Goal: Transaction & Acquisition: Purchase product/service

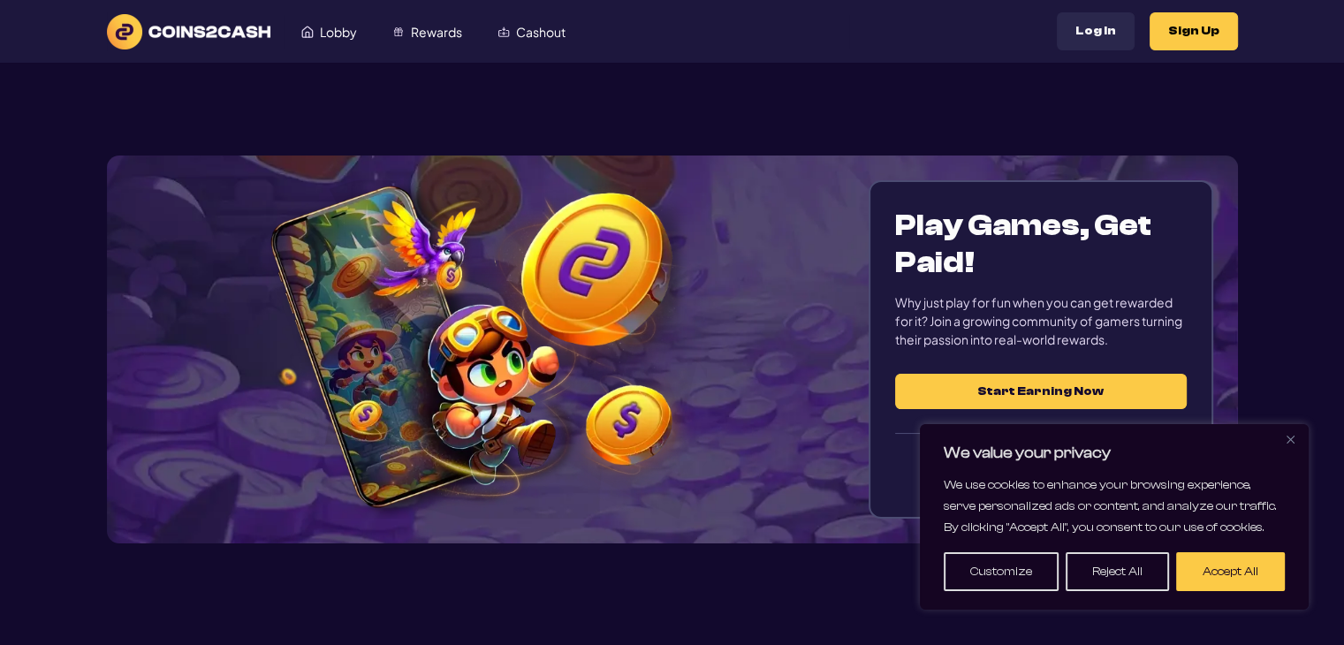
click at [1258, 587] on button "Accept All" at bounding box center [1230, 571] width 109 height 39
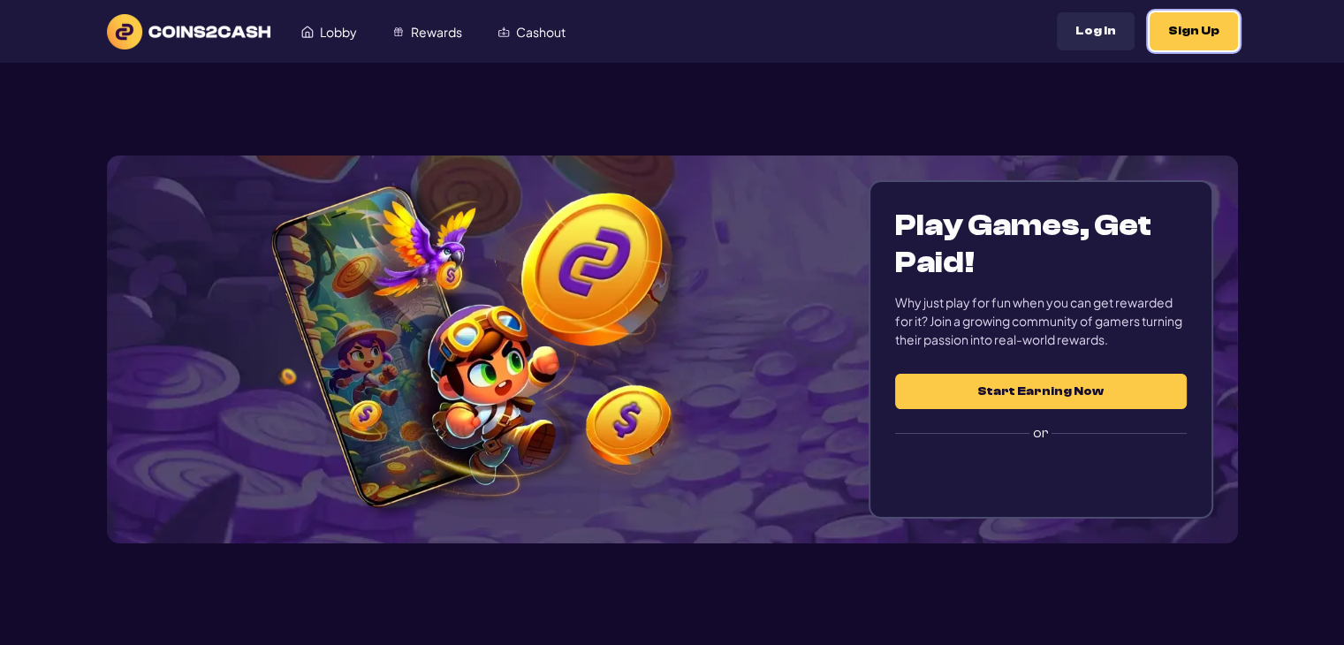
click at [1206, 33] on button "Sign Up" at bounding box center [1194, 31] width 88 height 38
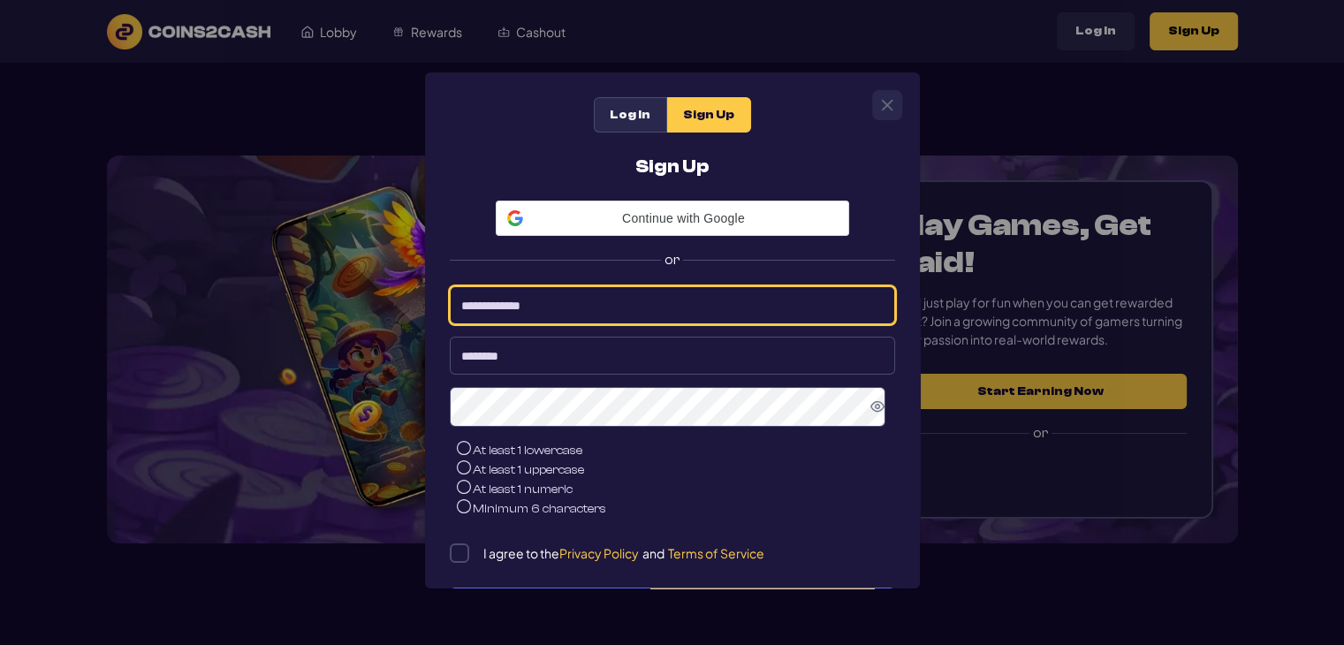
click at [605, 320] on input at bounding box center [672, 305] width 445 height 38
type input "**********"
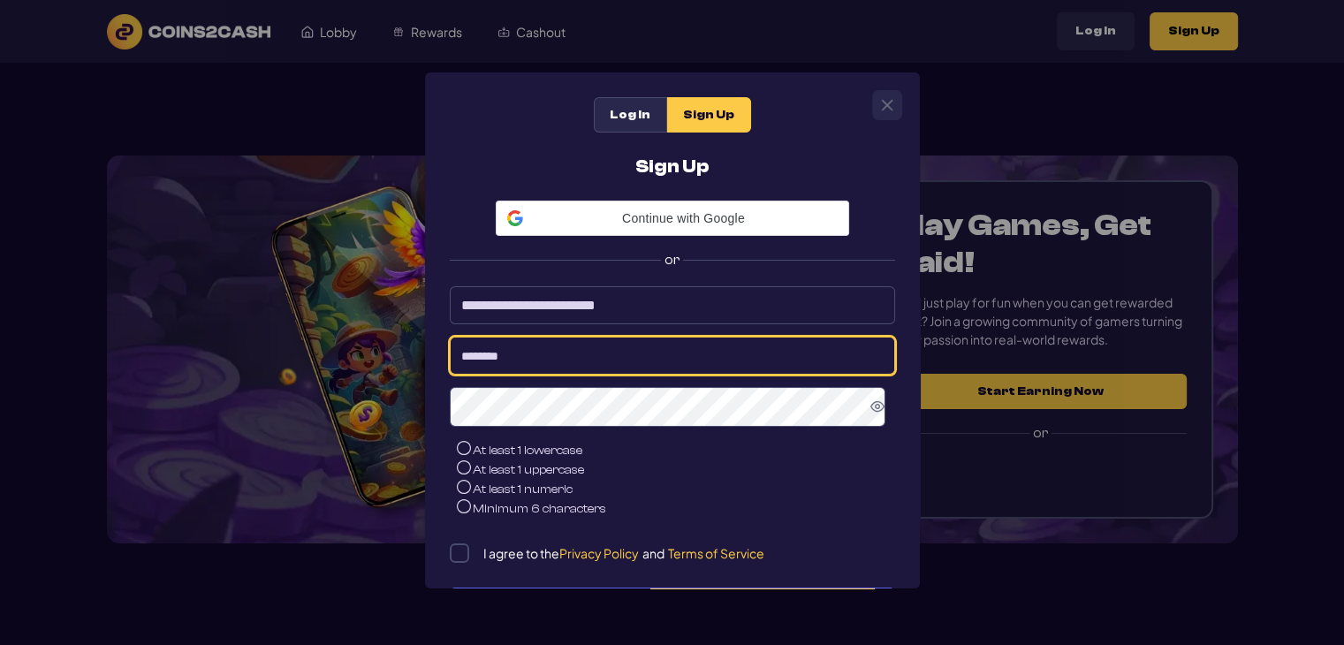
click at [627, 369] on input at bounding box center [672, 356] width 445 height 38
type input "******"
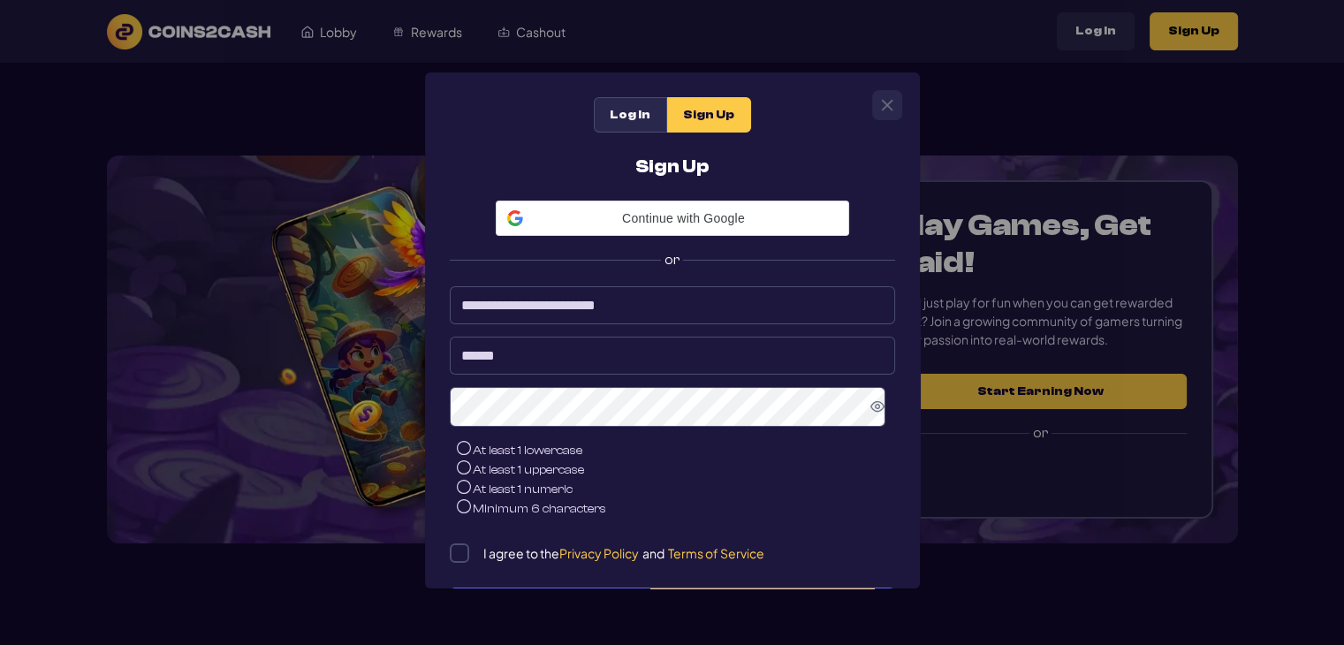
click at [871, 411] on icon "Show Password" at bounding box center [878, 406] width 14 height 11
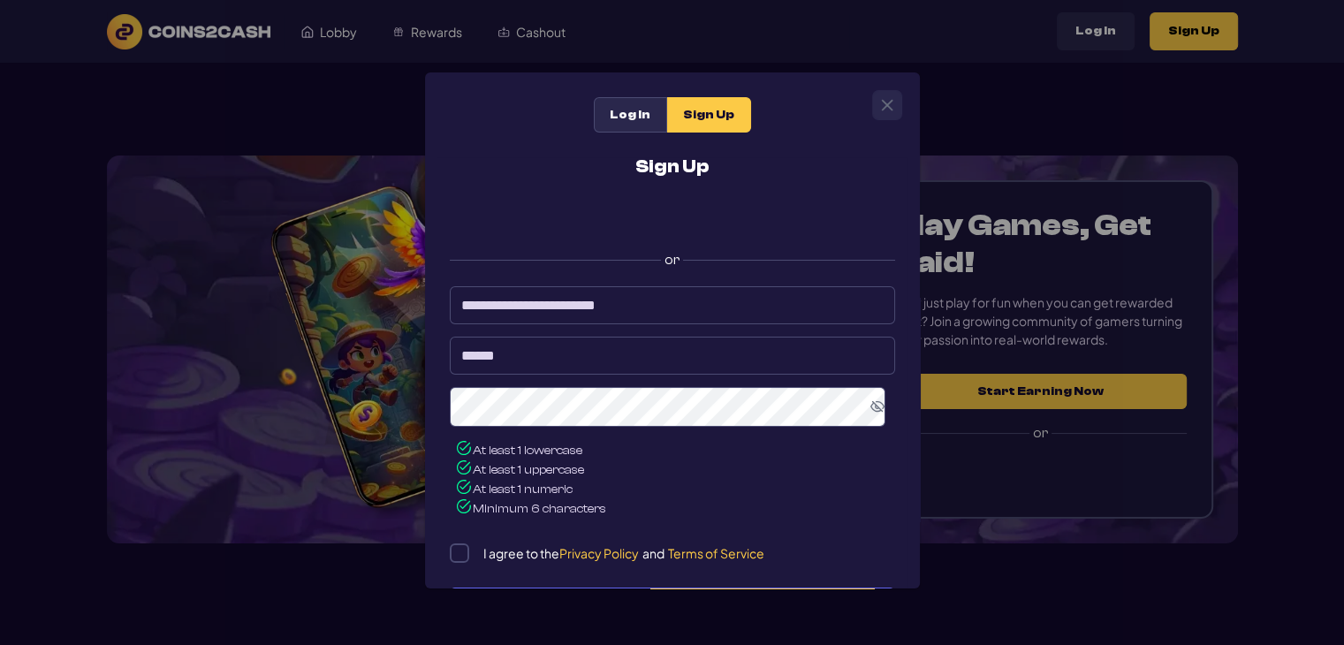
click at [470, 558] on div "I agree to the Privacy Policy and Terms of Service" at bounding box center [672, 553] width 445 height 19
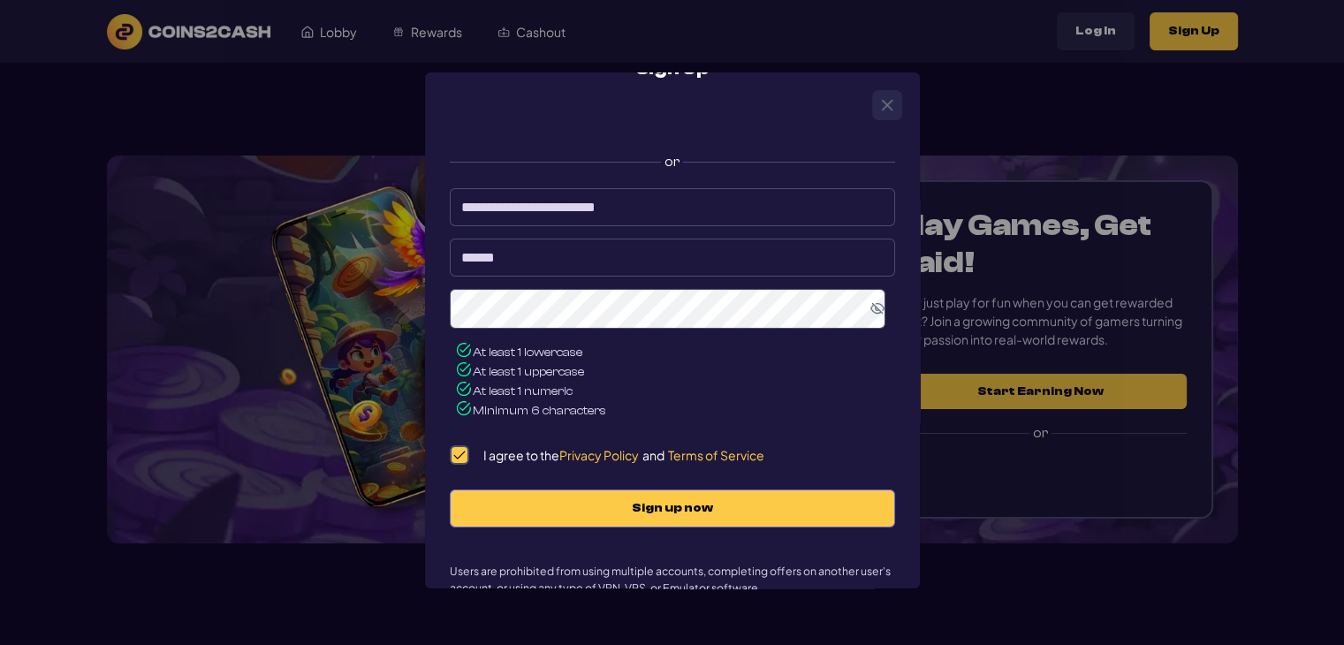
scroll to position [142, 0]
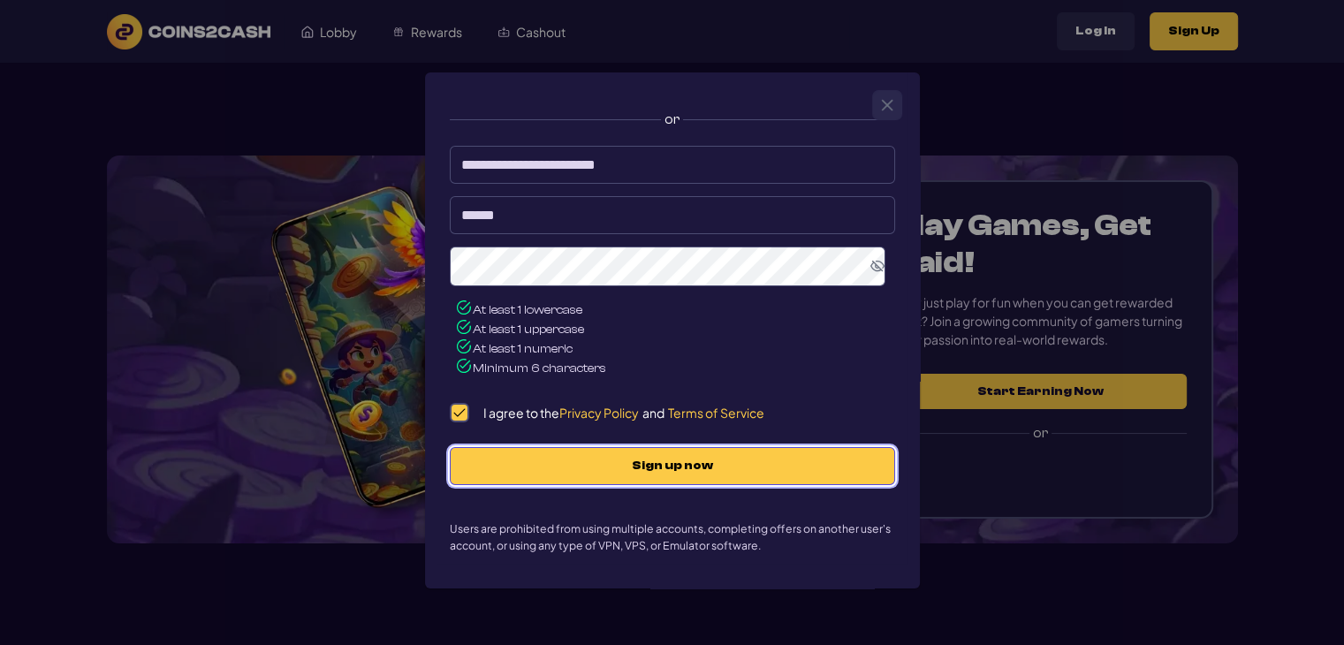
click at [695, 468] on span "Sign up now" at bounding box center [672, 466] width 408 height 15
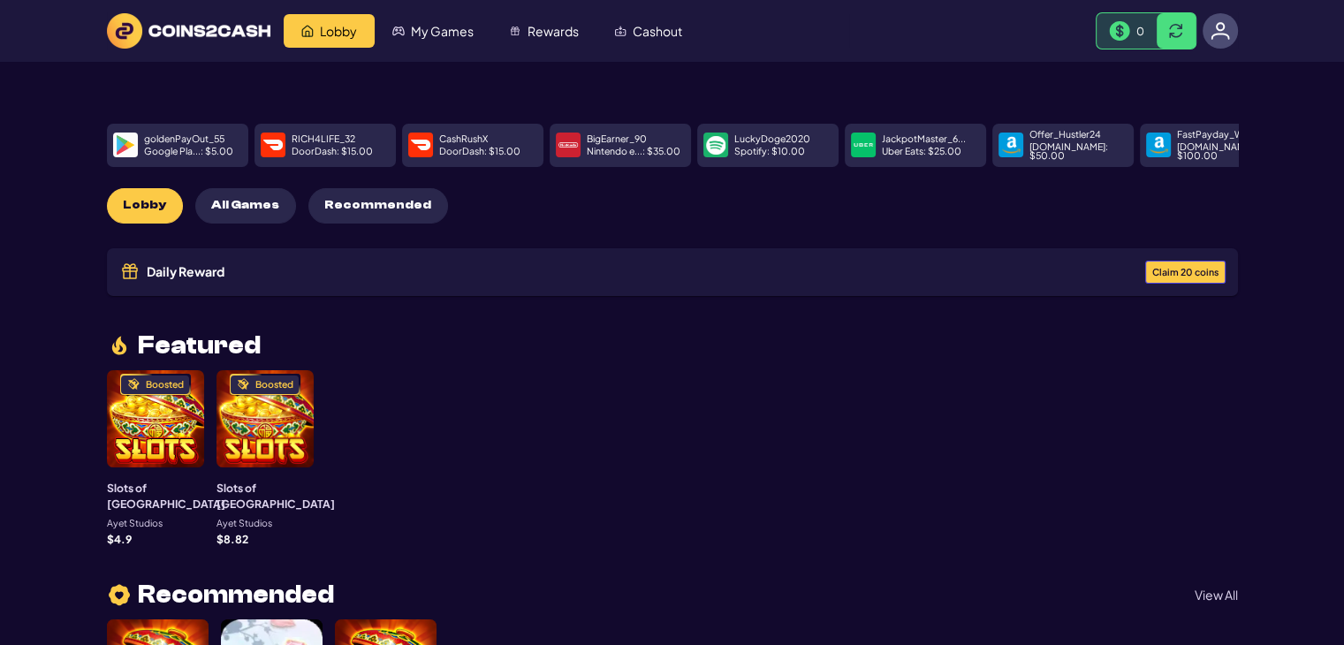
click at [1179, 270] on span "Claim 20 coins" at bounding box center [1185, 273] width 66 height 10
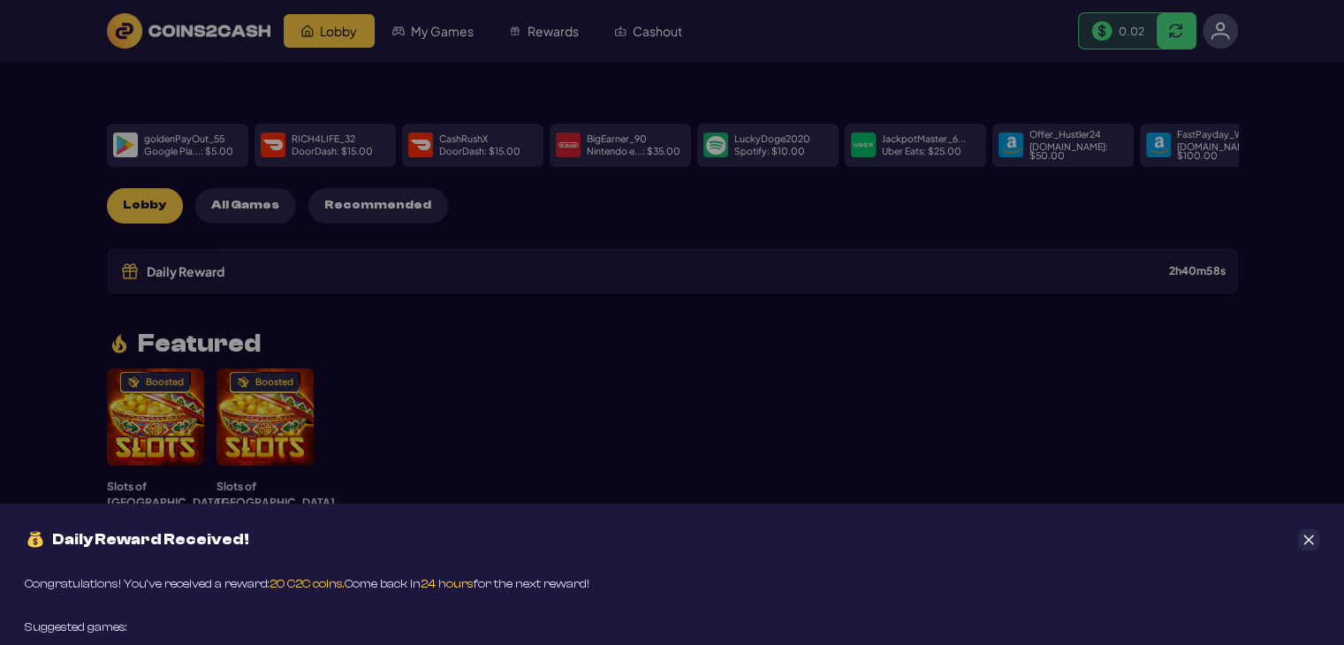
click at [1309, 540] on icon "Close" at bounding box center [1309, 540] width 10 height 10
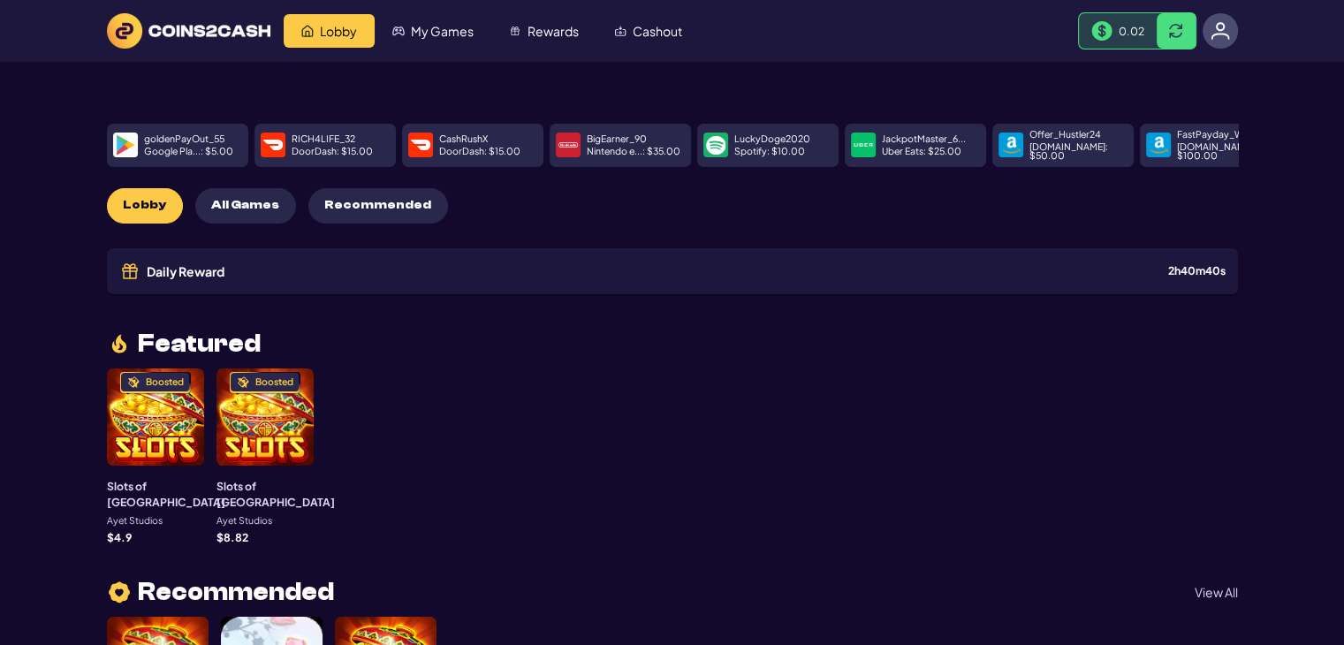
click at [1230, 36] on div at bounding box center [1220, 30] width 35 height 35
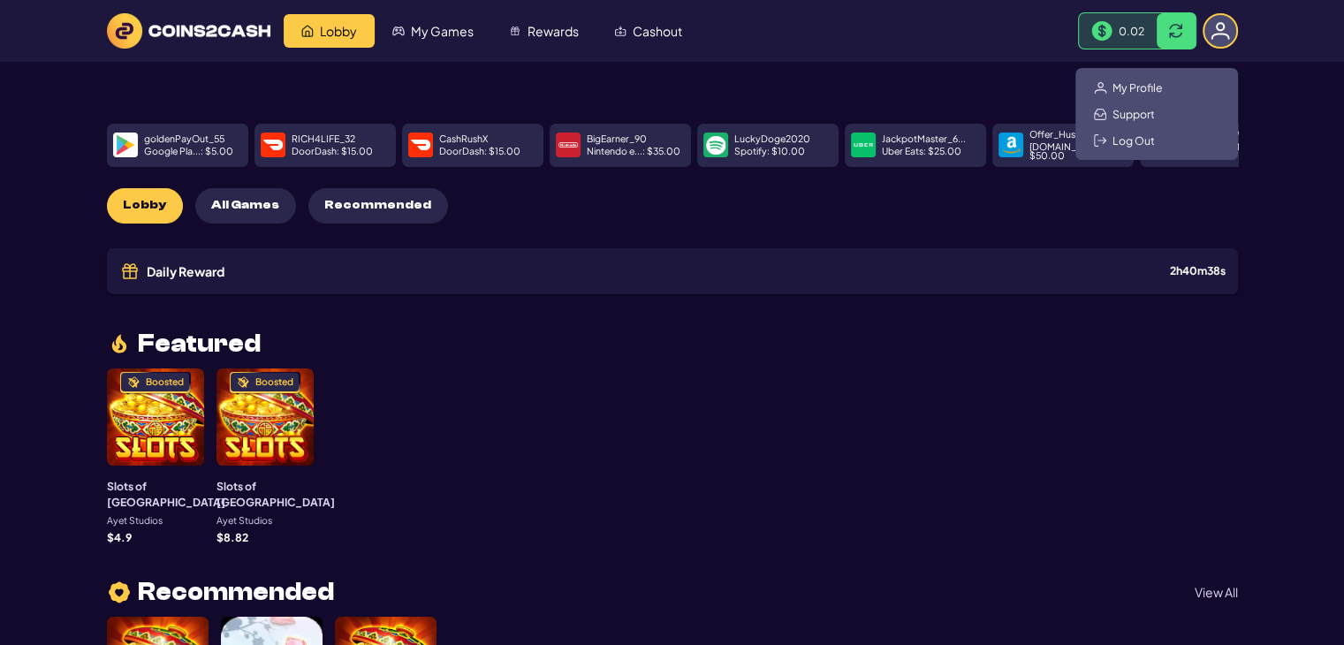
click at [1171, 87] on div "My Profile Support Log Out" at bounding box center [1157, 114] width 163 height 92
click at [1147, 82] on span "My Profile" at bounding box center [1138, 87] width 50 height 14
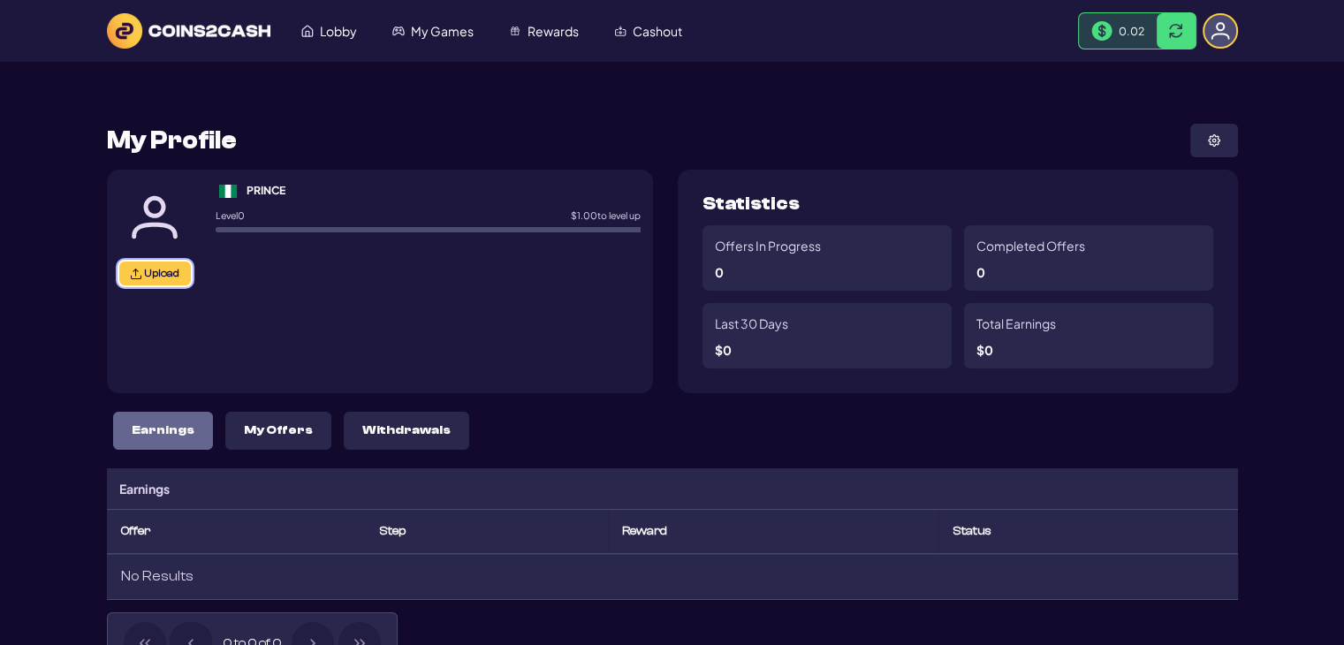
click at [152, 273] on span "Upload" at bounding box center [161, 273] width 35 height 13
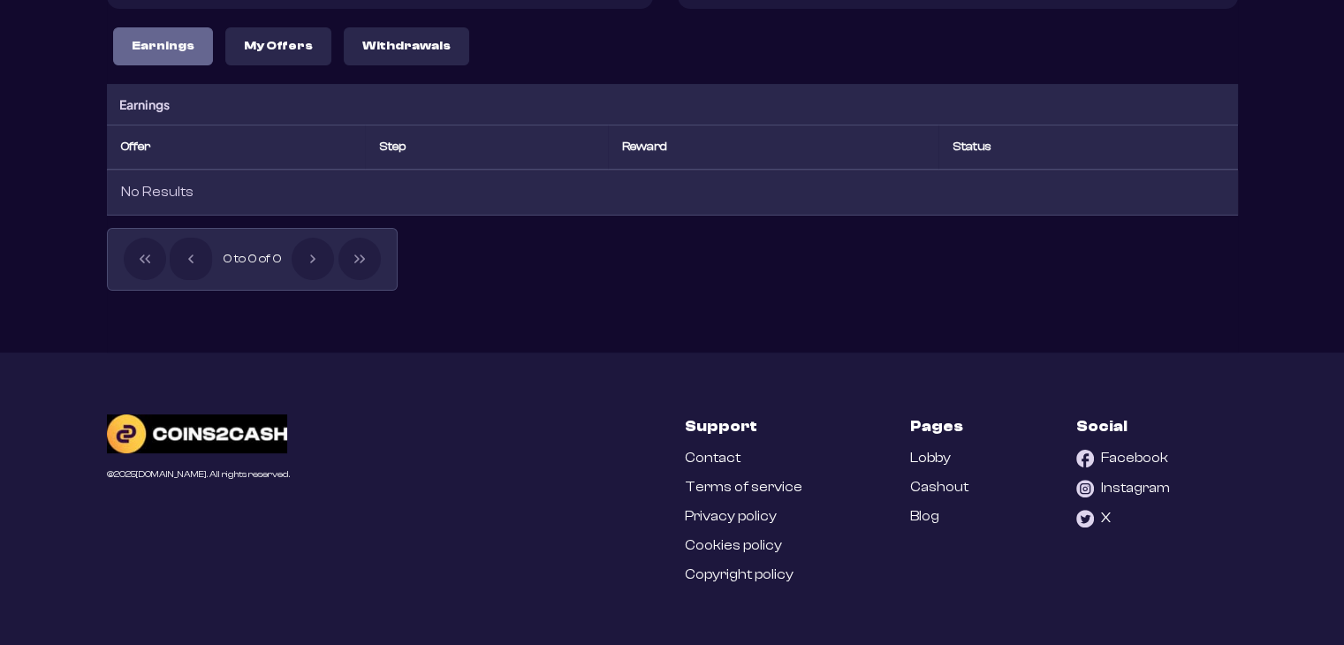
scroll to position [64, 0]
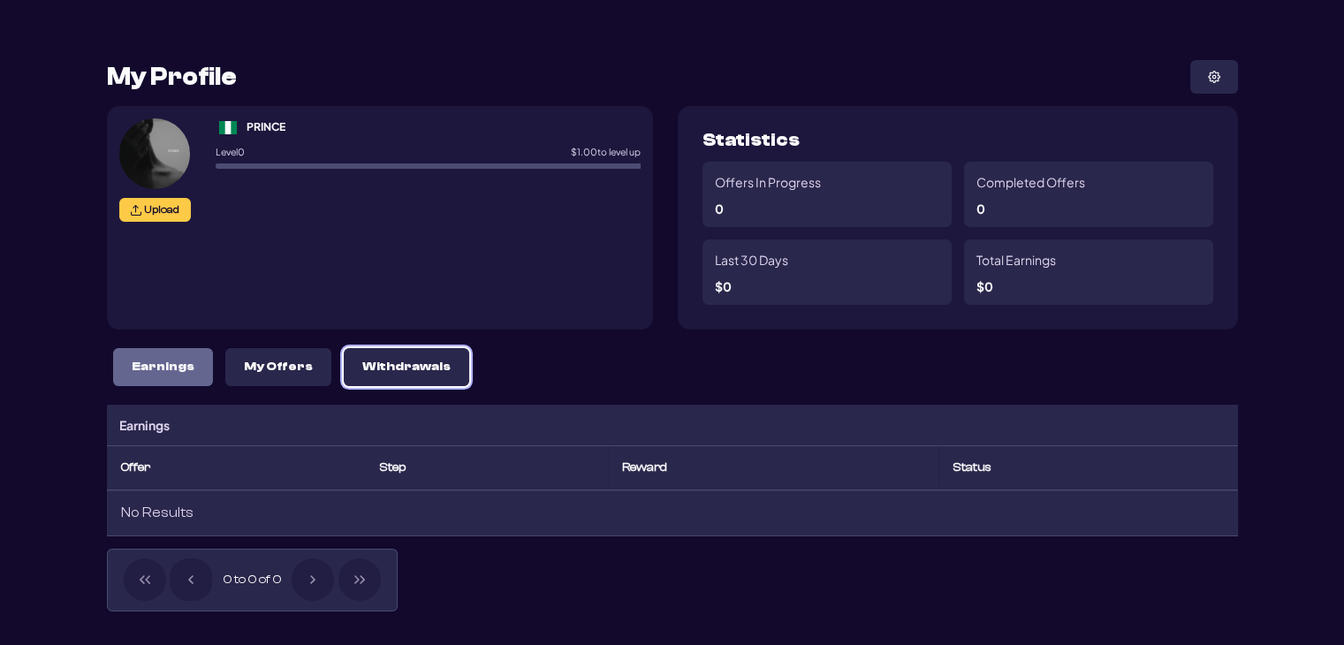
click at [431, 371] on button "Withdrawals" at bounding box center [406, 367] width 125 height 38
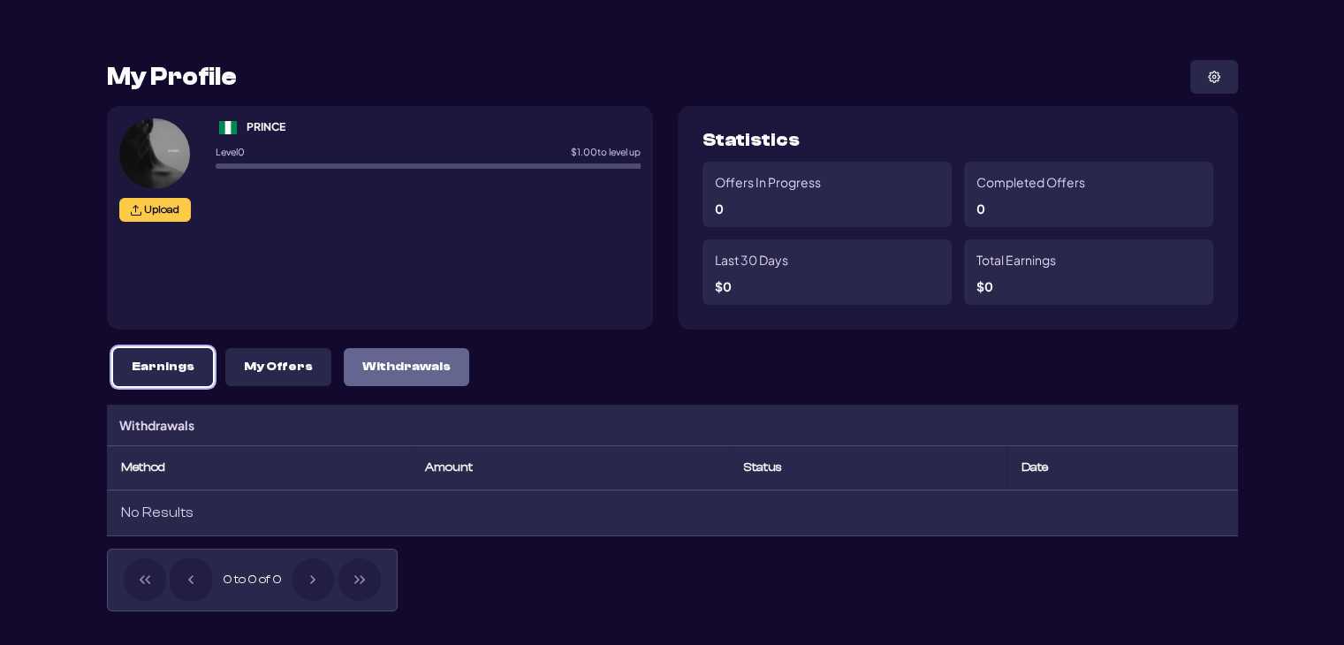
click at [156, 376] on button "Earnings" at bounding box center [163, 367] width 100 height 38
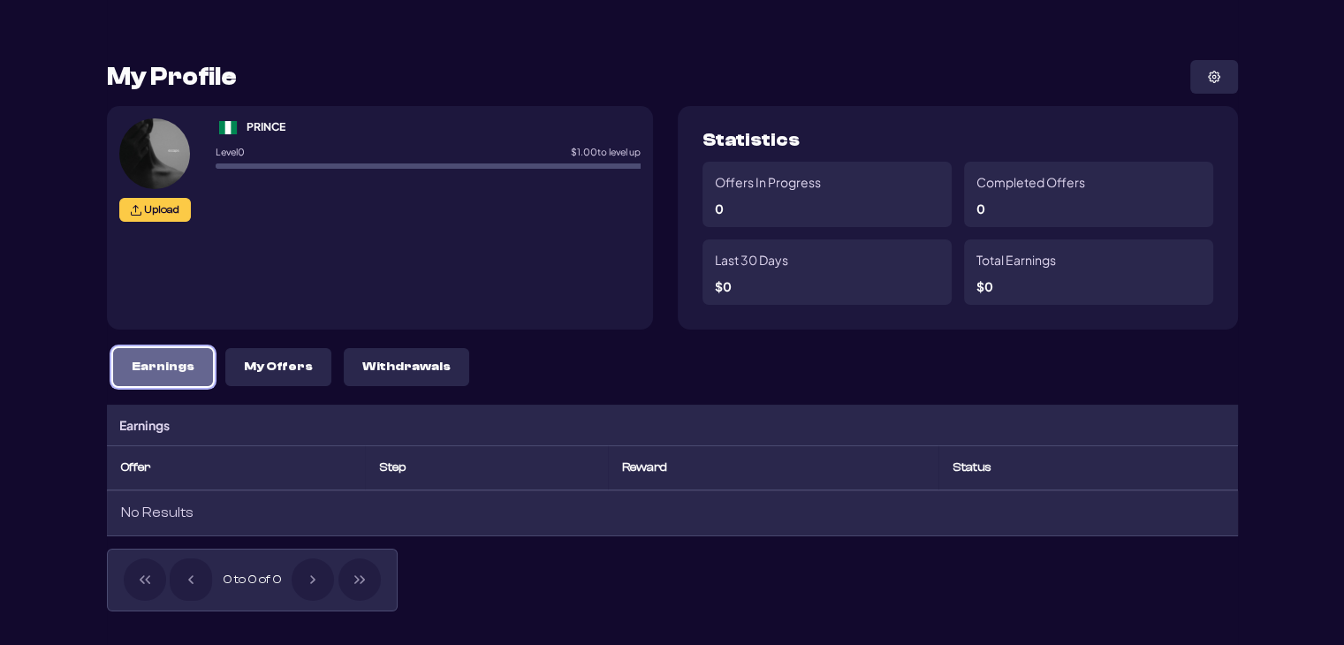
scroll to position [0, 0]
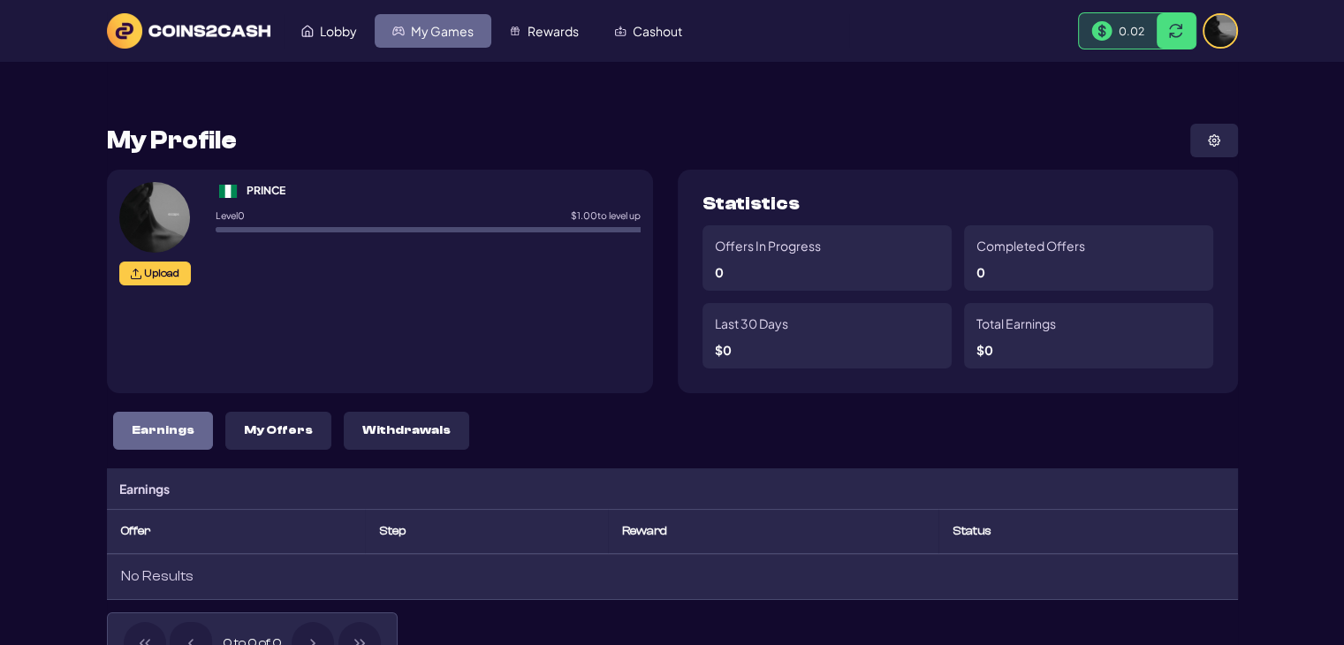
click at [456, 28] on span "My Games" at bounding box center [442, 31] width 63 height 12
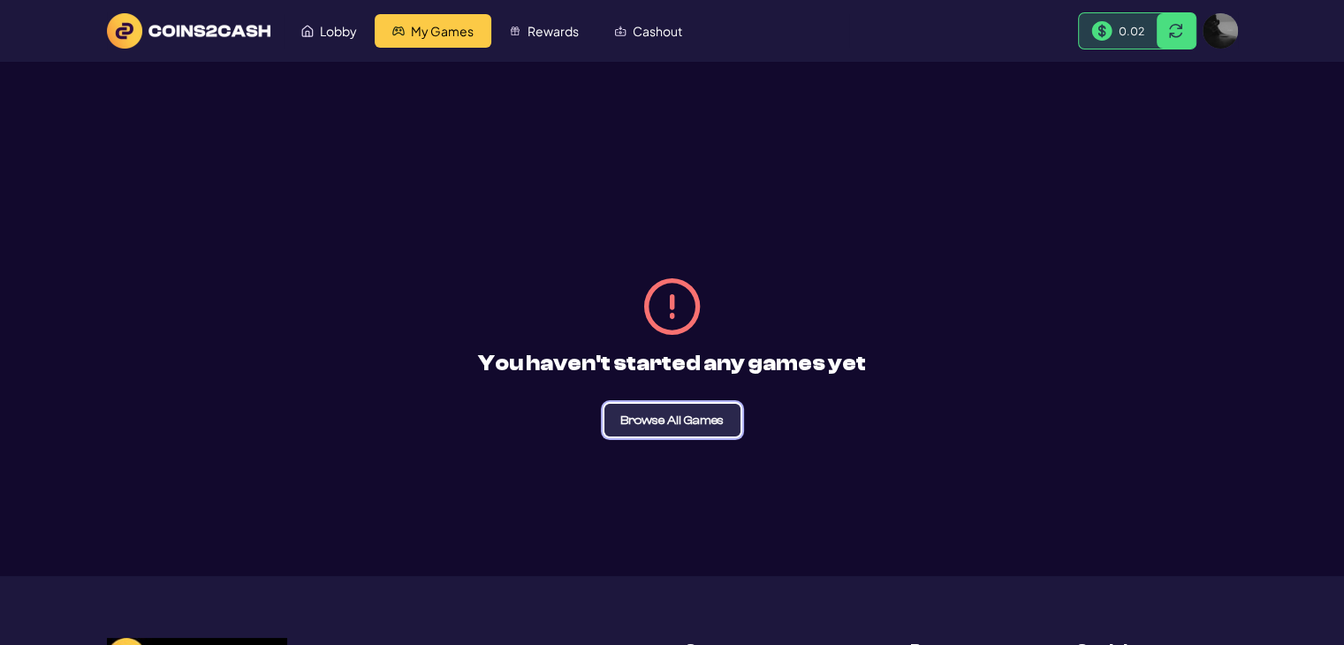
click at [703, 422] on span "Browse All Games" at bounding box center [671, 420] width 103 height 12
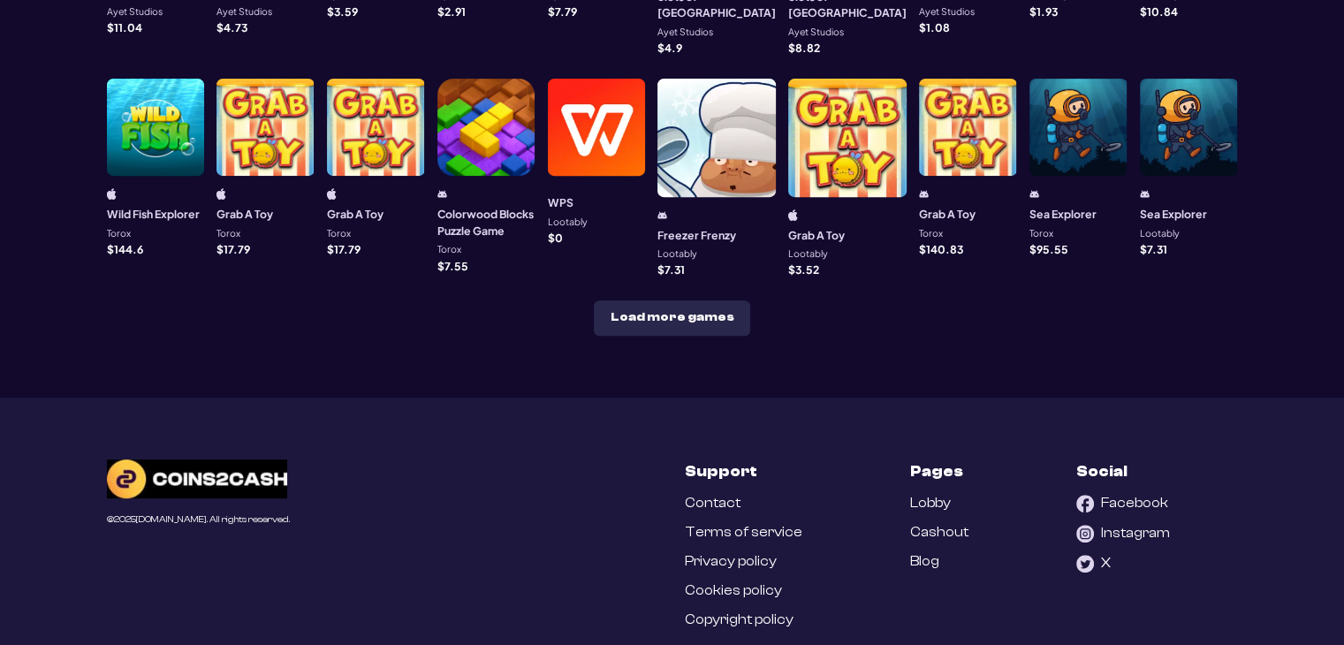
scroll to position [738, 0]
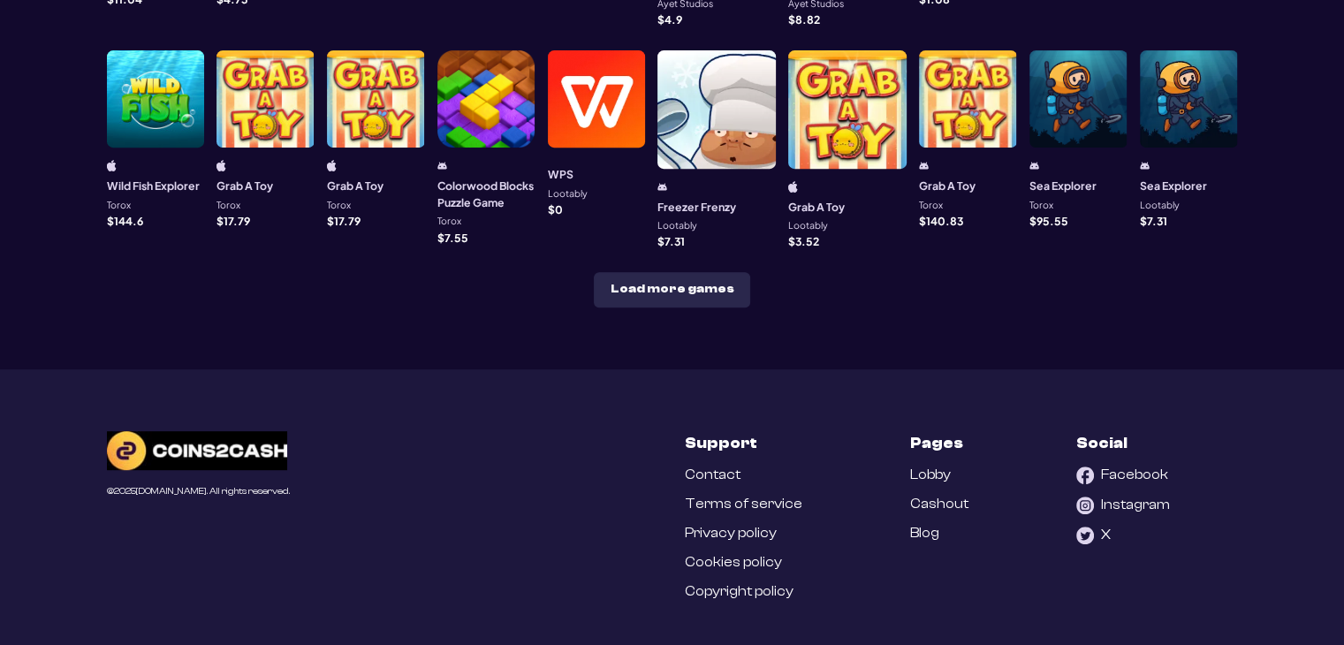
click at [166, 114] on div at bounding box center [156, 99] width 98 height 98
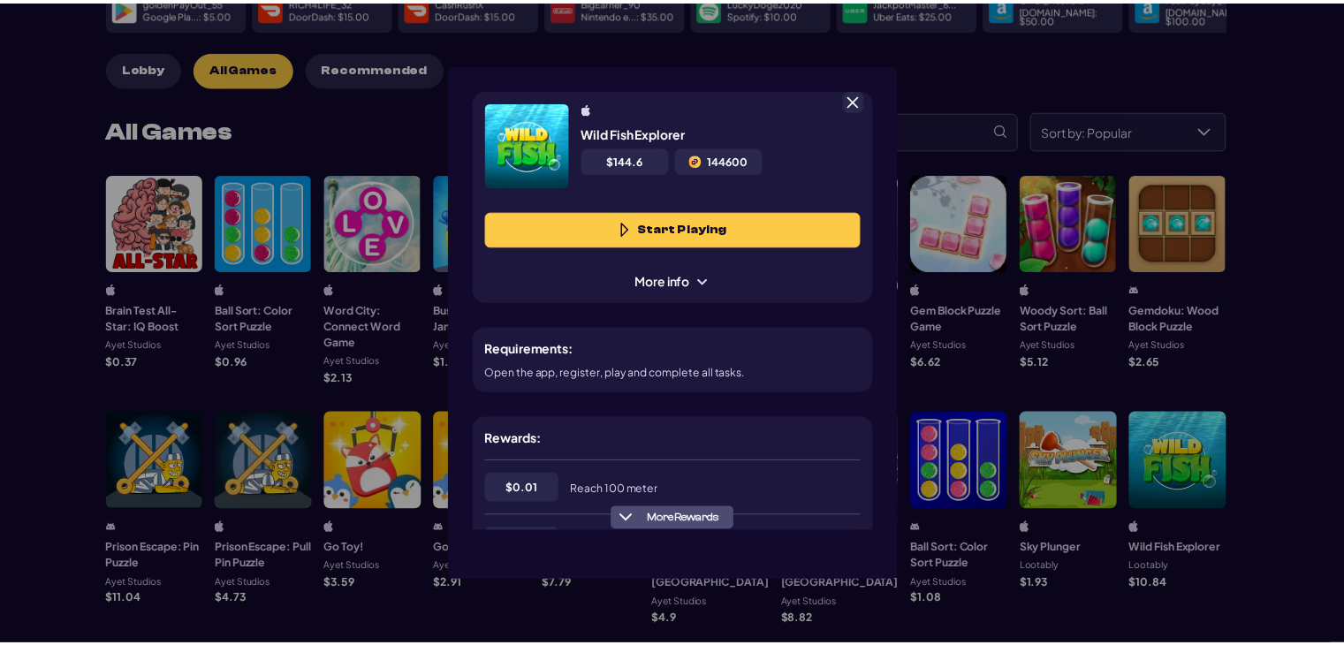
scroll to position [88, 0]
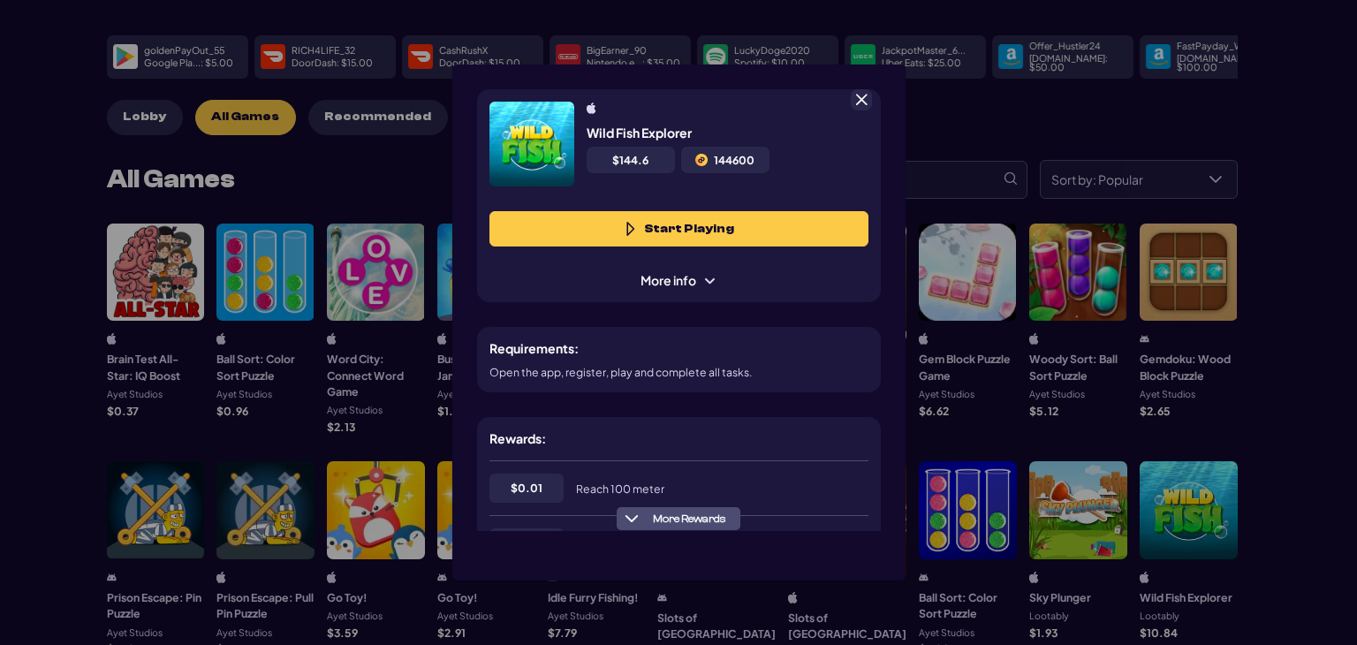
click at [650, 226] on button "Start Playing" at bounding box center [679, 228] width 379 height 35
click at [863, 100] on span at bounding box center [862, 100] width 16 height 16
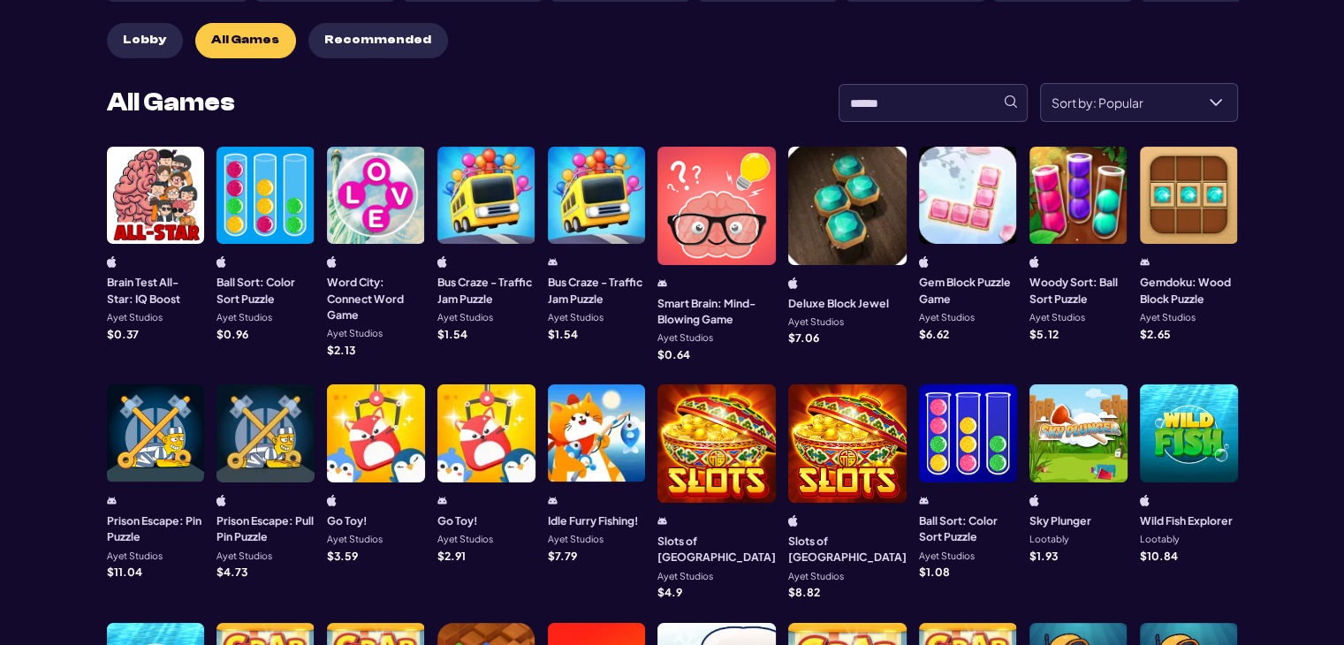
scroll to position [0, 0]
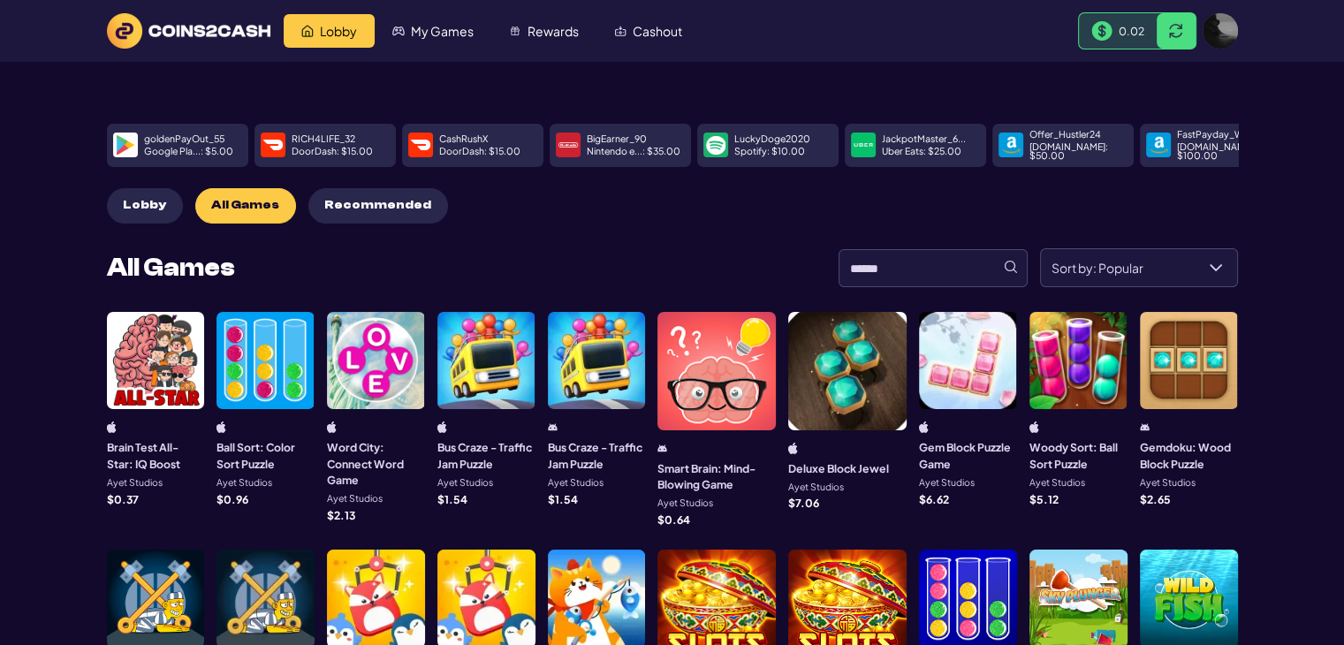
click at [1217, 40] on img at bounding box center [1220, 30] width 35 height 35
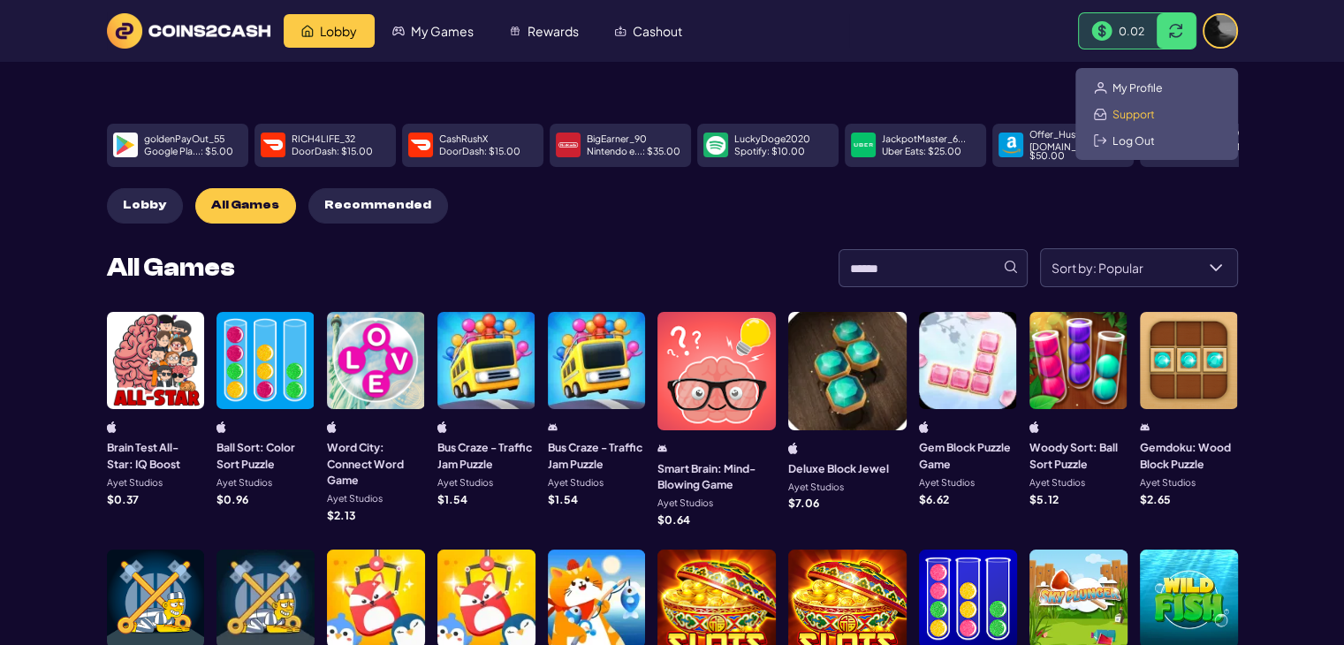
click at [1151, 117] on span "Support" at bounding box center [1134, 114] width 42 height 14
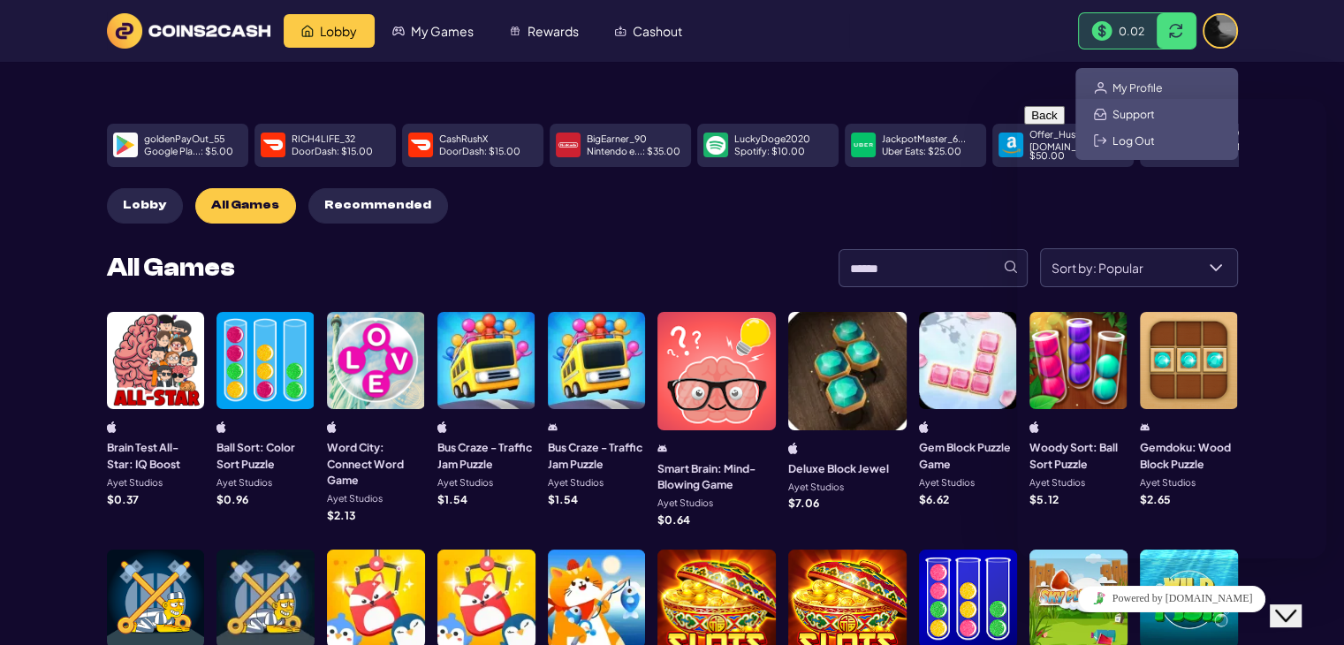
click at [838, 42] on ul "Lobby My Games Rewards Cashout" at bounding box center [567, 31] width 566 height 34
click at [1192, 79] on div "My Profile Support Log Out" at bounding box center [1157, 114] width 163 height 92
drag, startPoint x: 1290, startPoint y: 71, endPoint x: 1304, endPoint y: 65, distance: 15.1
click at [1295, 69] on main "goldenPayOut_55 Google Pla... : $ 5.00 RICH4LIFE_32 DoorDash : $ 15.00 CashRush…" at bounding box center [672, 585] width 1344 height 1046
click at [681, 28] on span "Cashout" at bounding box center [657, 31] width 49 height 12
